Goal: Navigation & Orientation: Find specific page/section

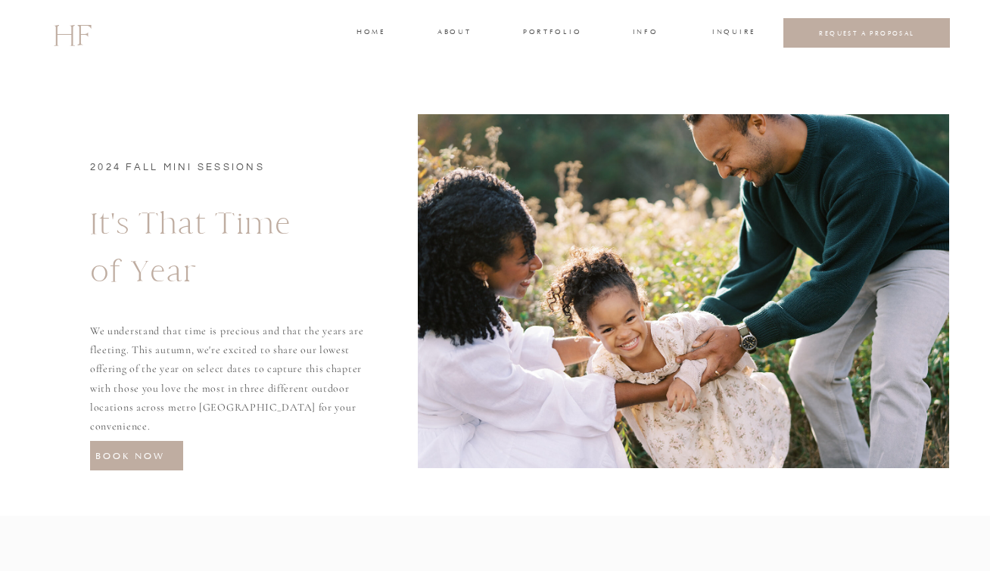
scroll to position [1765, 0]
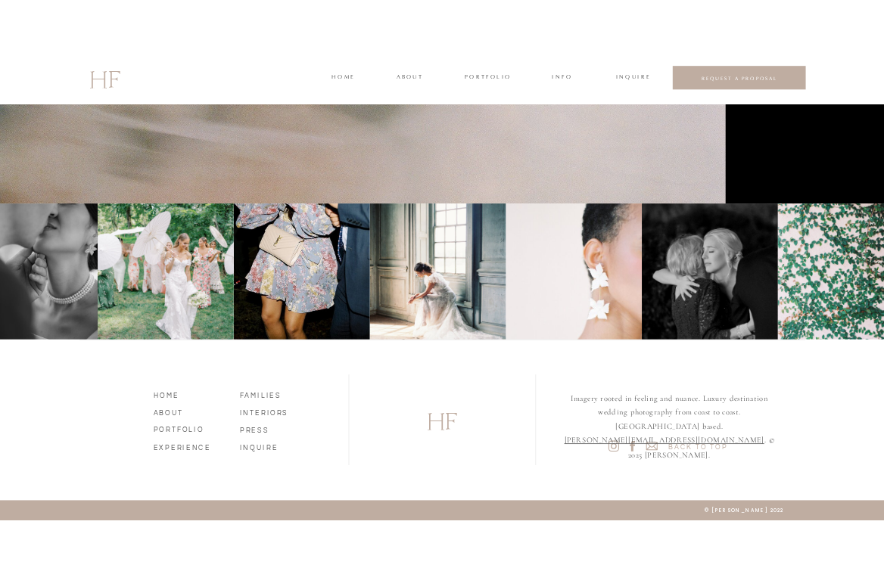
scroll to position [364, 0]
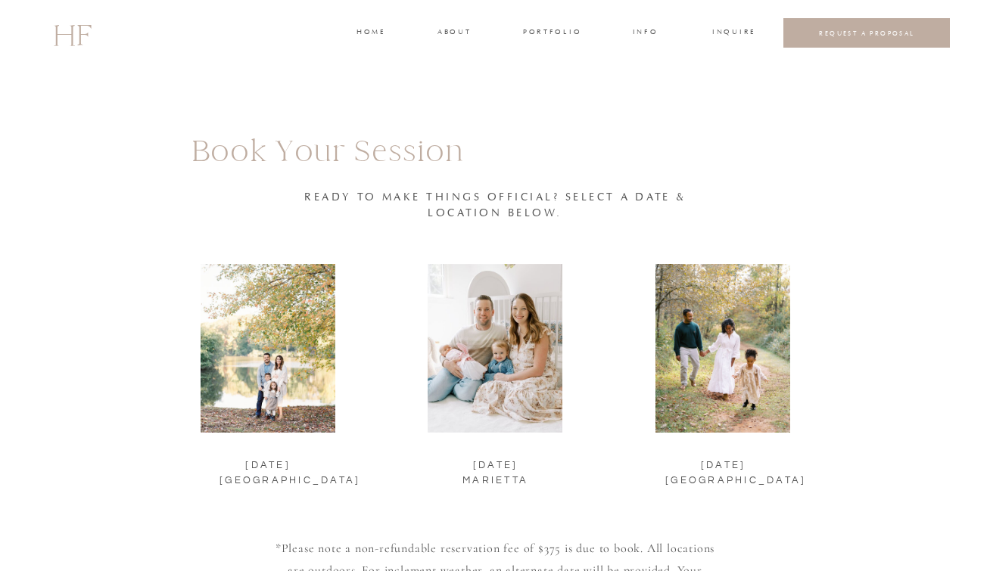
scroll to position [1673, 0]
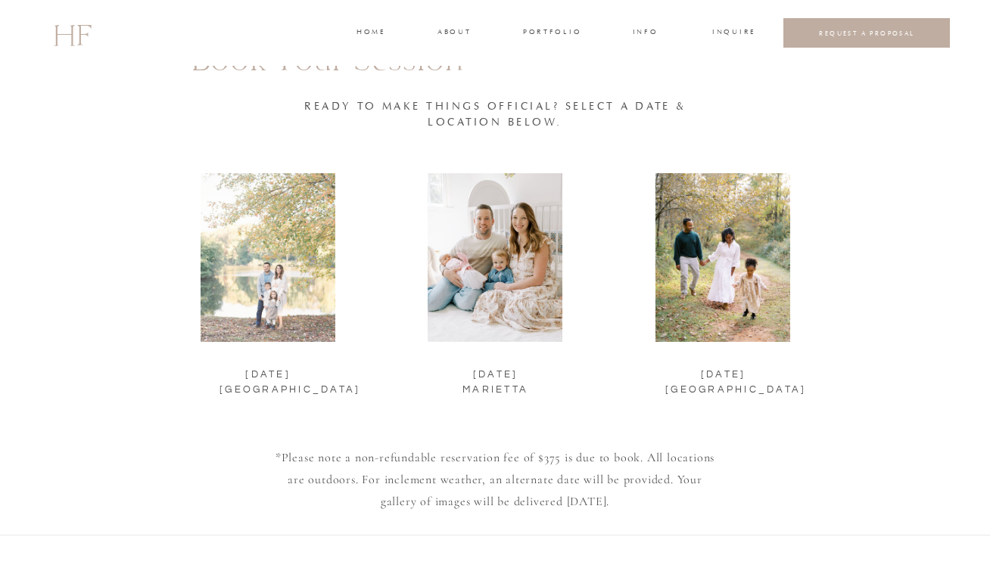
click at [308, 312] on div at bounding box center [268, 257] width 135 height 169
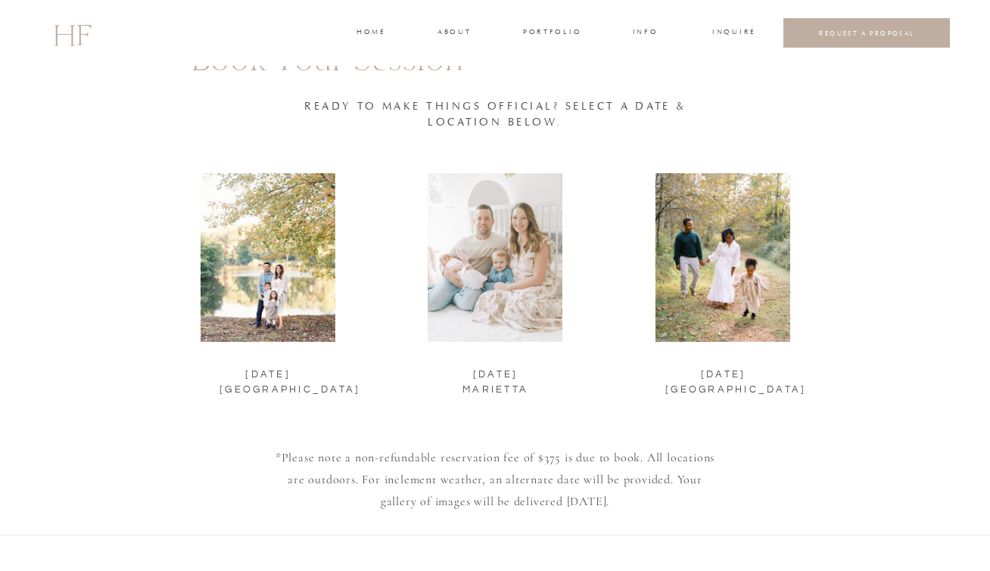
click at [475, 289] on div at bounding box center [495, 257] width 135 height 169
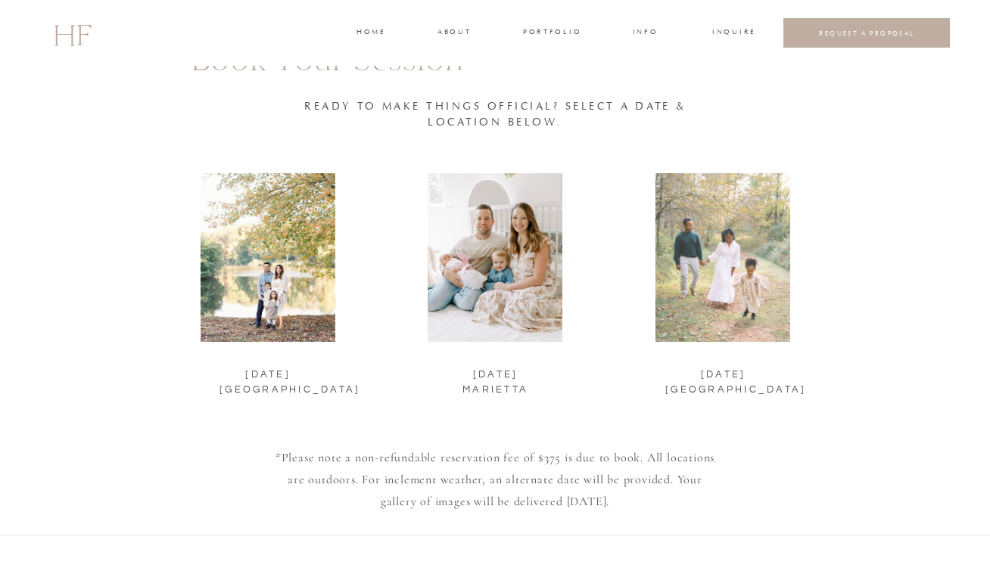
click at [776, 255] on div at bounding box center [722, 257] width 135 height 169
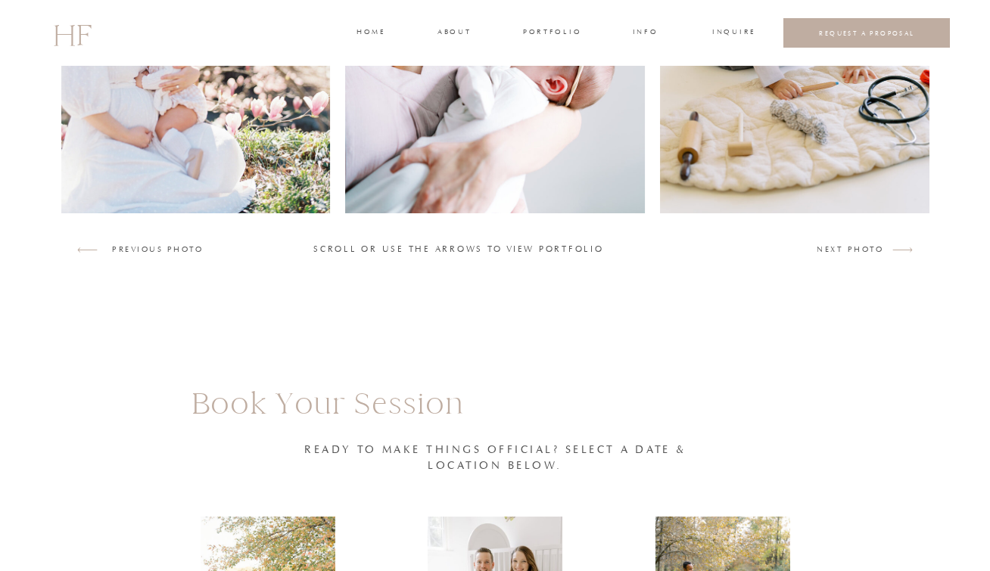
scroll to position [1294, 0]
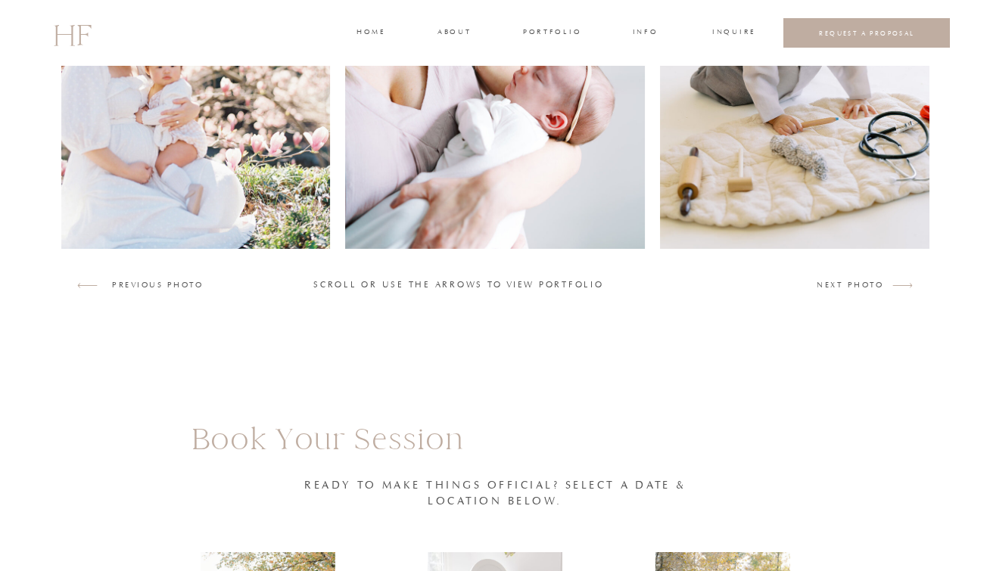
click at [881, 285] on h3 "NEXT photo" at bounding box center [851, 286] width 68 height 14
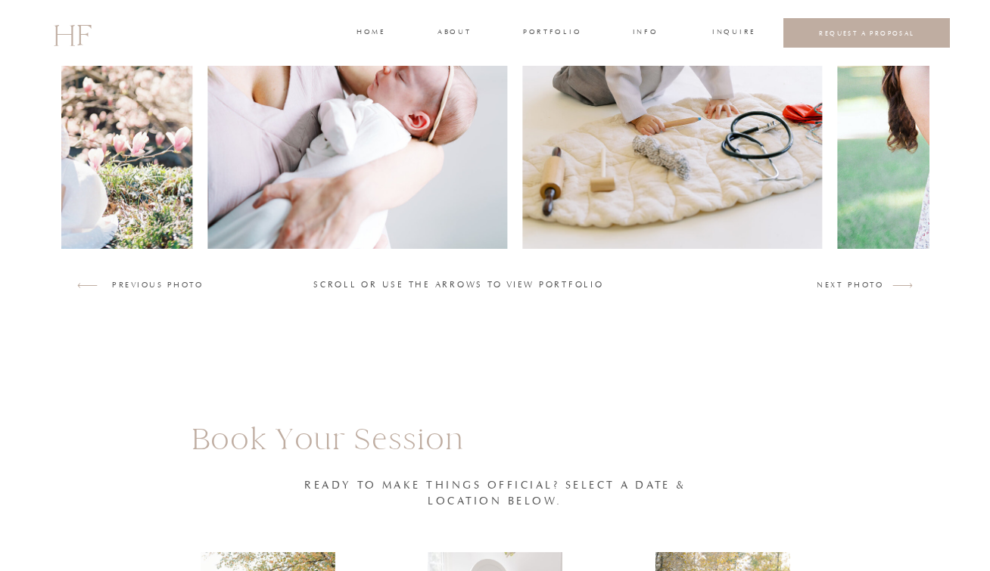
click at [881, 285] on h3 "NEXT photo" at bounding box center [851, 286] width 68 height 14
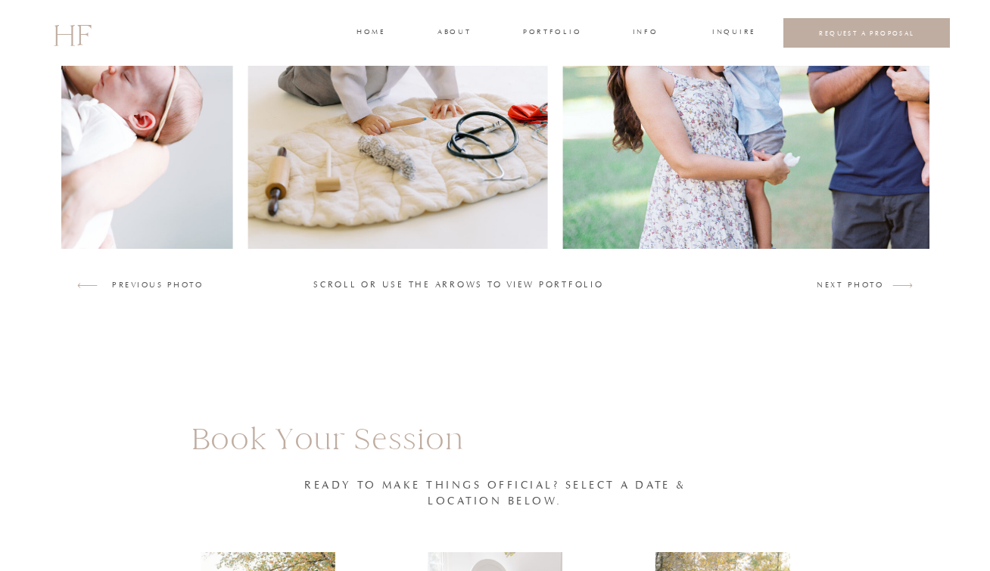
click at [881, 285] on h3 "NEXT photo" at bounding box center [851, 286] width 68 height 14
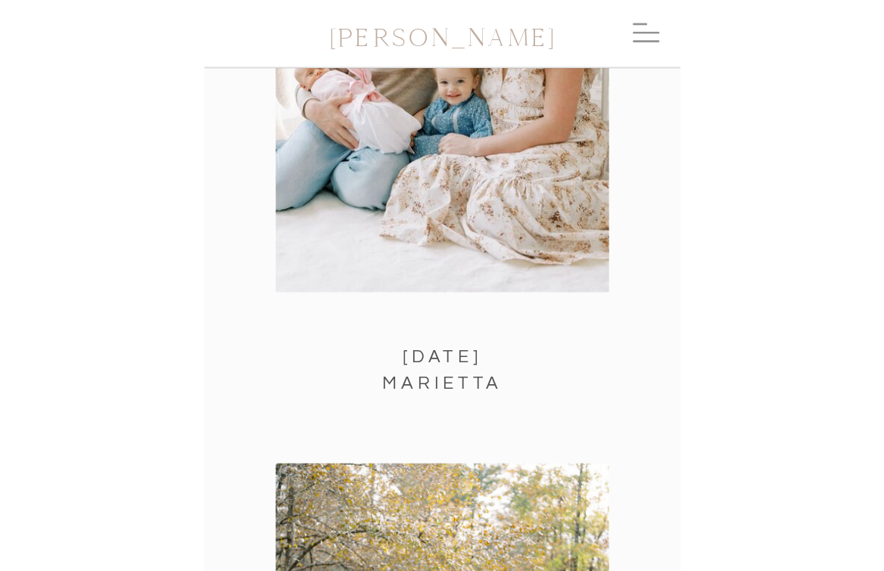
scroll to position [1786, 0]
